Goal: Task Accomplishment & Management: Manage account settings

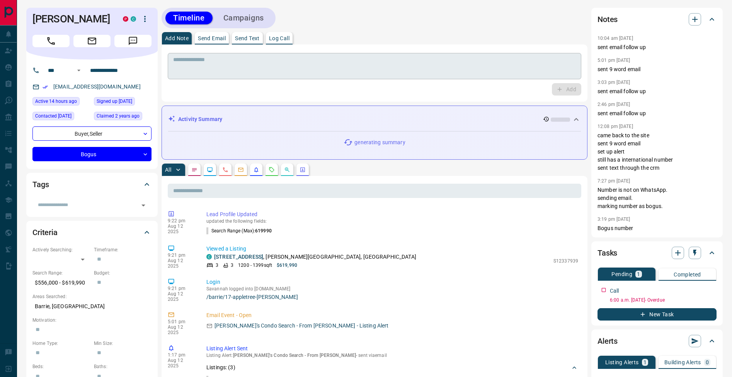
click at [216, 55] on div "* ​" at bounding box center [375, 66] width 414 height 26
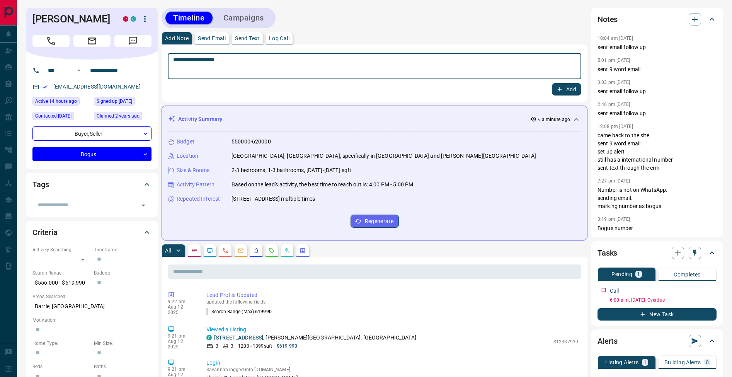
type textarea "**********"
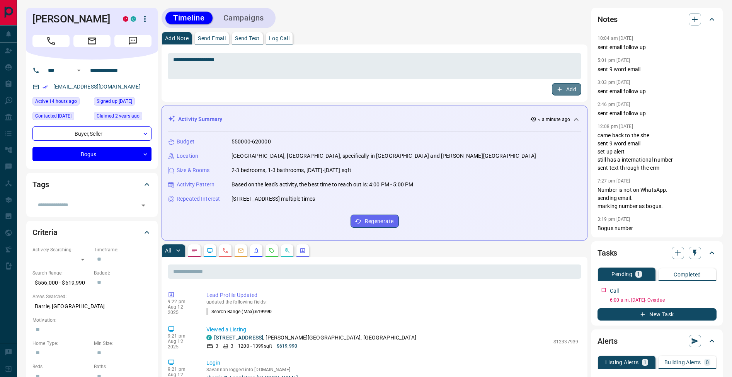
click at [560, 90] on icon "button" at bounding box center [559, 89] width 7 height 7
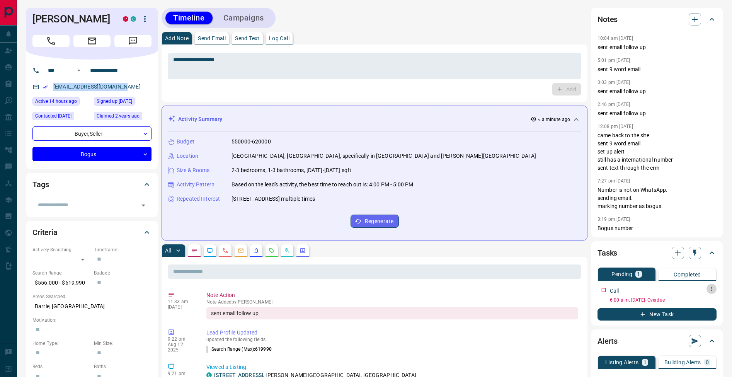
click at [709, 290] on icon "button" at bounding box center [712, 289] width 6 height 6
click at [705, 300] on li "Edit" at bounding box center [699, 304] width 34 height 12
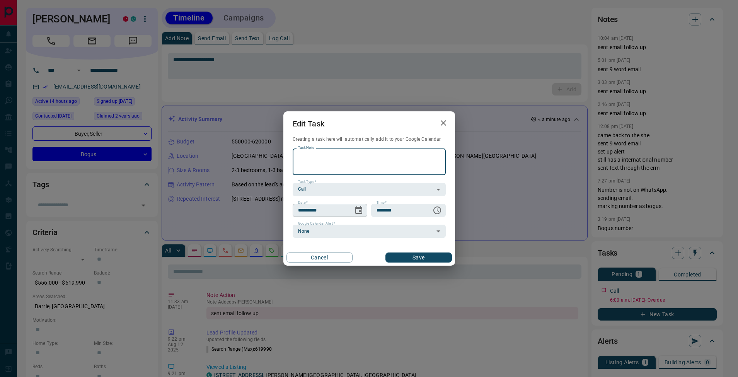
click at [357, 210] on icon "Choose date, selected date is Aug 13, 2025" at bounding box center [358, 210] width 9 height 9
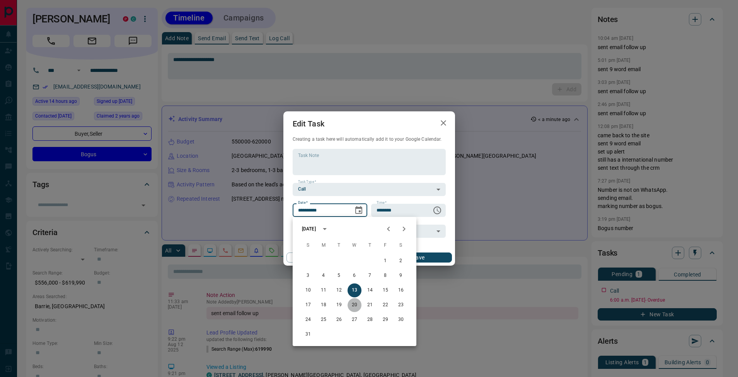
click at [355, 306] on button "20" at bounding box center [355, 305] width 14 height 14
type input "**********"
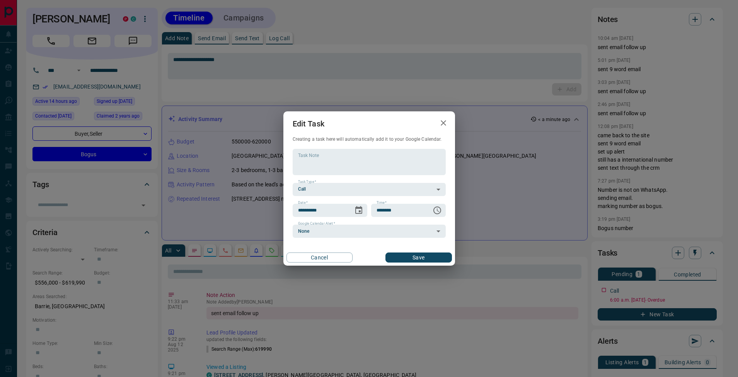
click at [425, 260] on button "Save" at bounding box center [419, 257] width 66 height 10
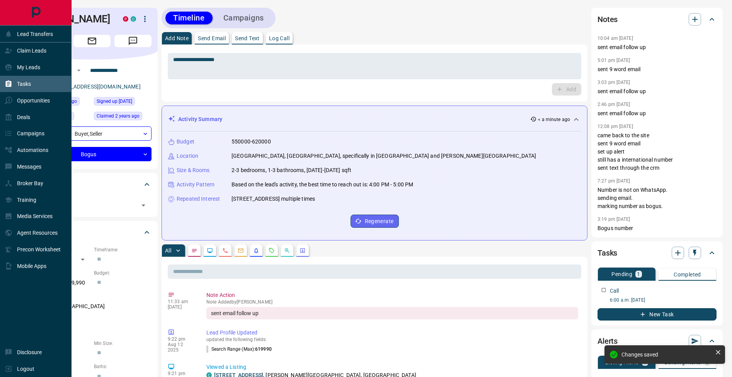
click at [8, 86] on icon at bounding box center [9, 83] width 6 height 7
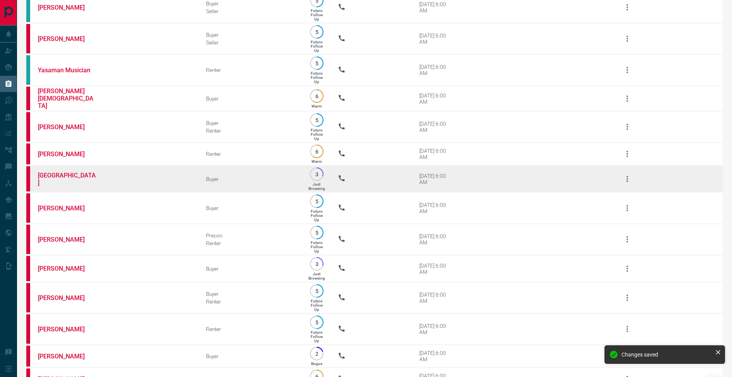
scroll to position [511, 0]
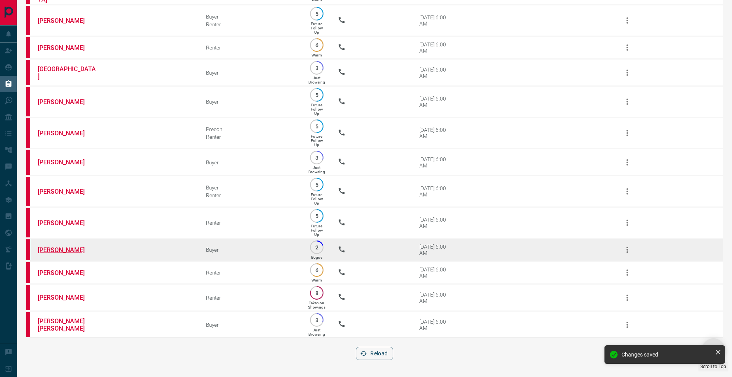
click at [75, 247] on link "[PERSON_NAME]" at bounding box center [67, 249] width 58 height 7
